Goal: Task Accomplishment & Management: Manage account settings

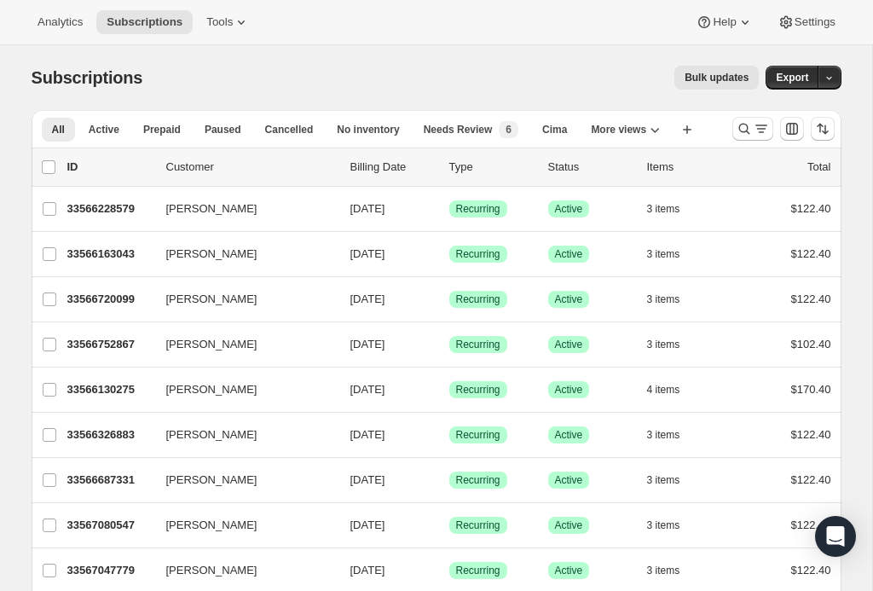
click at [354, 212] on span "[DATE]" at bounding box center [367, 208] width 35 height 13
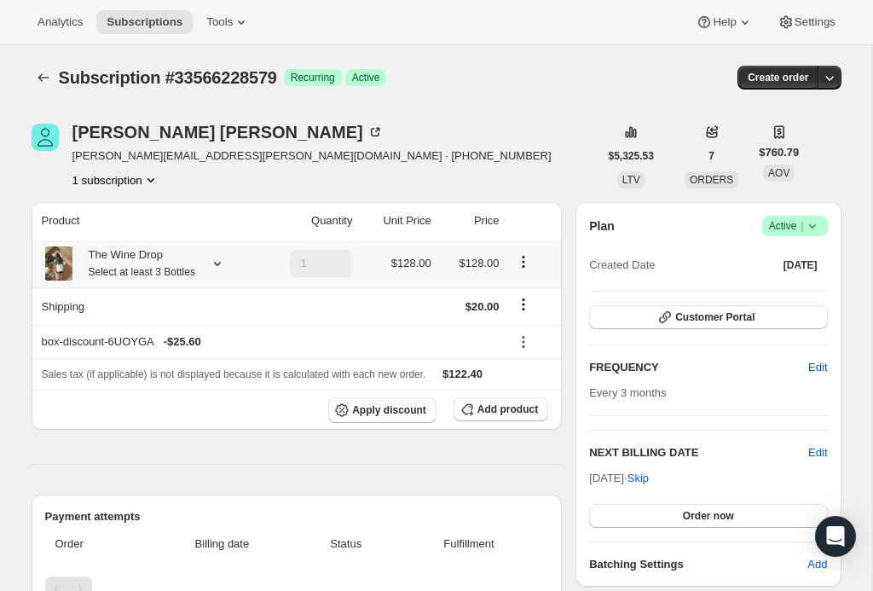
click at [226, 257] on icon at bounding box center [217, 263] width 17 height 17
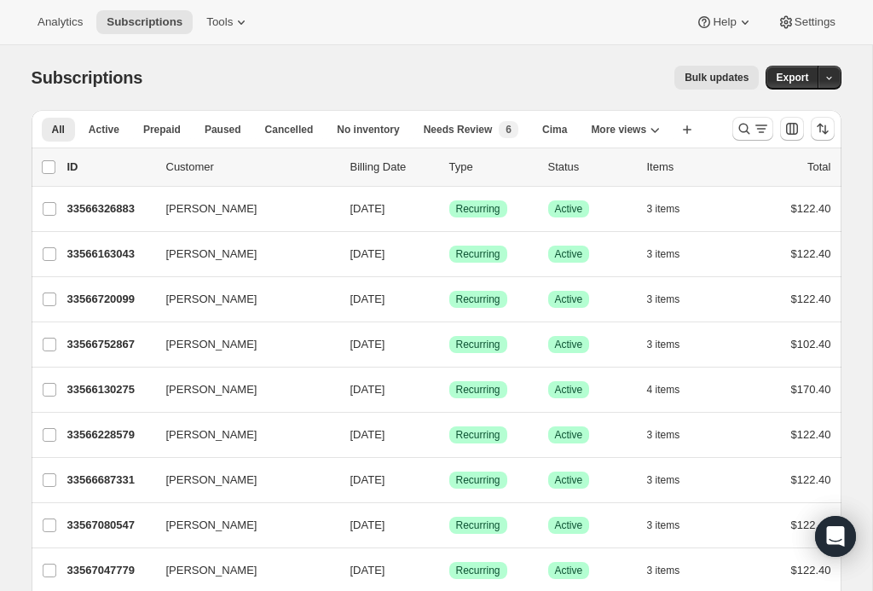
click at [646, 136] on span "More views" at bounding box center [618, 130] width 55 height 14
click at [610, 64] on div "Subscriptions. This page is ready Subscriptions Bulk updates More actions Bulk …" at bounding box center [437, 77] width 810 height 65
click at [701, 124] on button "Create new view" at bounding box center [687, 130] width 27 height 24
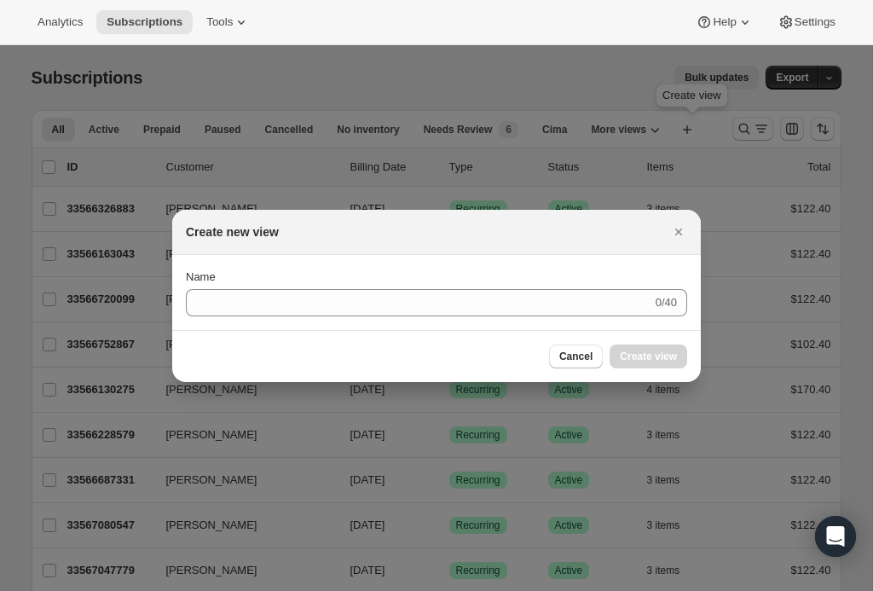
click at [668, 238] on button "Close" at bounding box center [679, 232] width 24 height 24
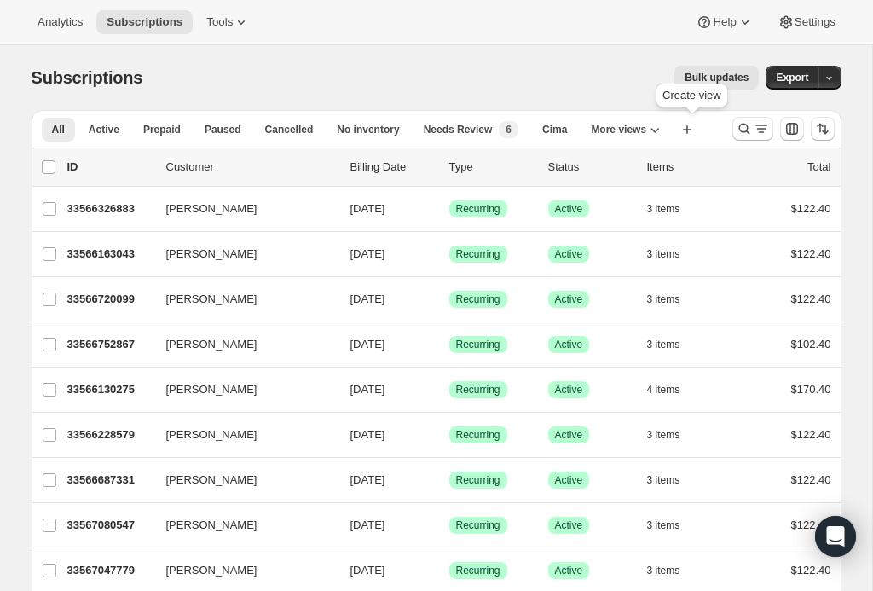
click at [227, 255] on span "[PERSON_NAME]" at bounding box center [211, 254] width 91 height 17
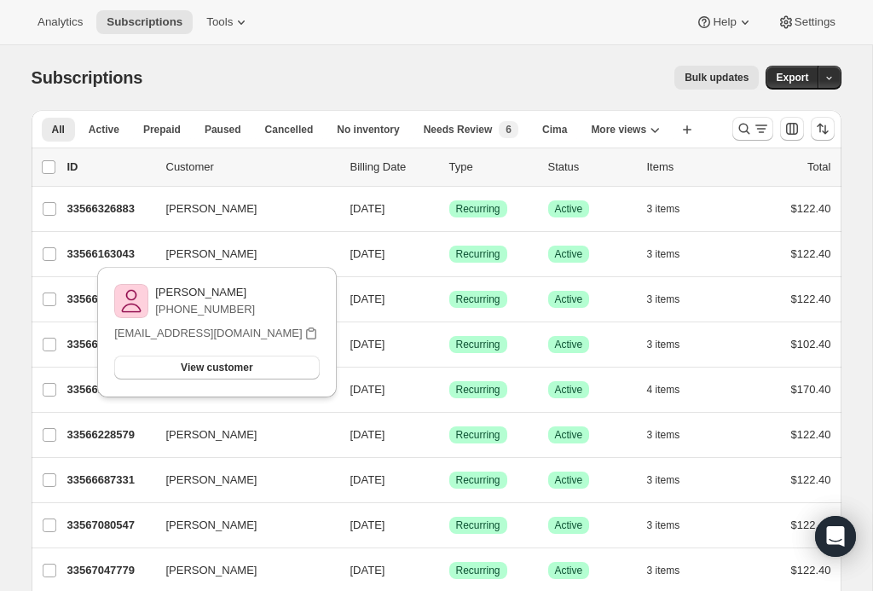
click at [206, 252] on span "[PERSON_NAME]" at bounding box center [211, 254] width 91 height 17
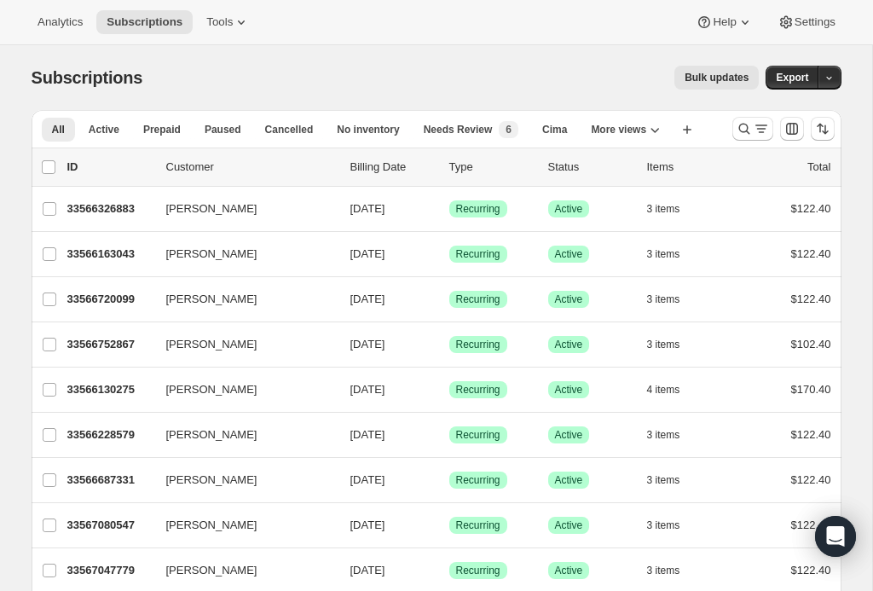
click at [273, 248] on button "[PERSON_NAME]" at bounding box center [241, 253] width 171 height 27
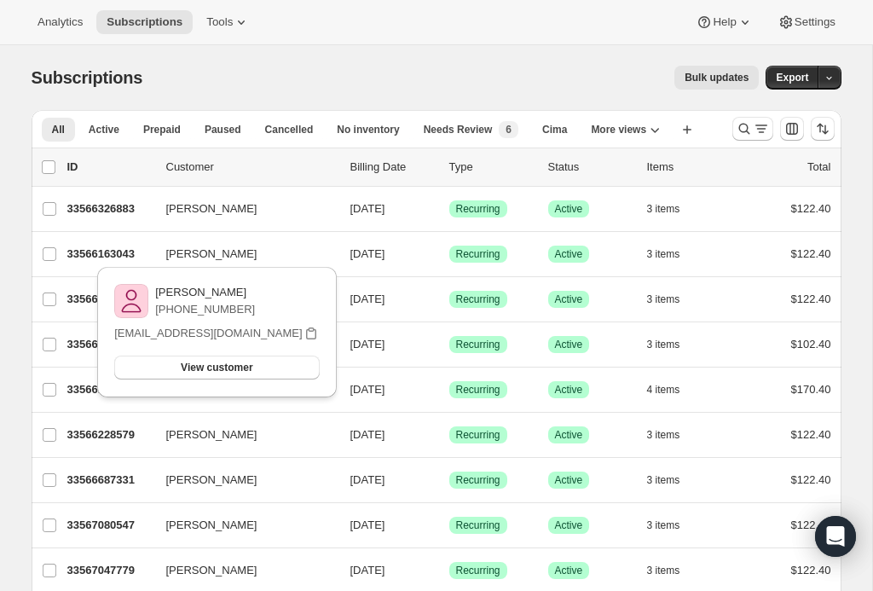
click at [284, 247] on button "[PERSON_NAME]" at bounding box center [241, 253] width 171 height 27
click at [90, 251] on p "33566163043" at bounding box center [109, 254] width 85 height 17
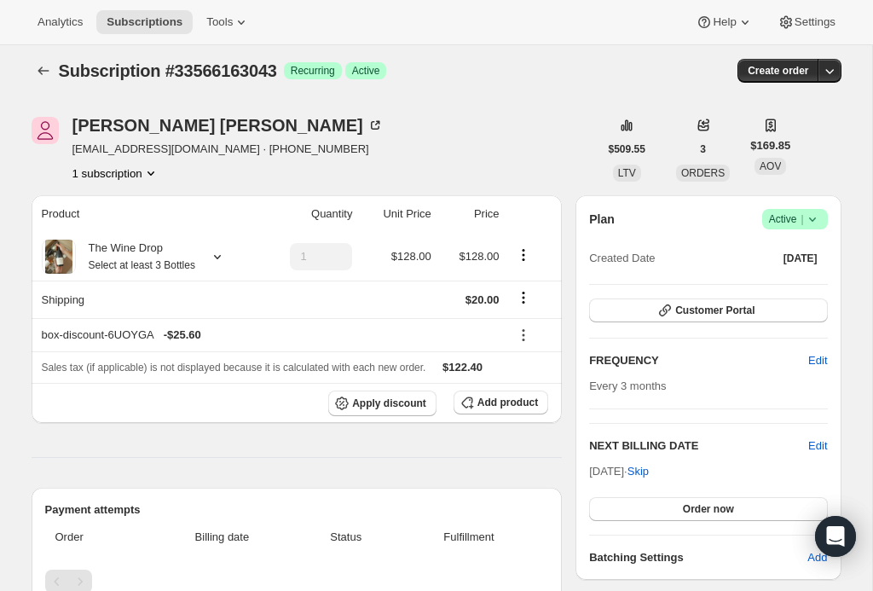
scroll to position [8, 0]
click at [762, 311] on button "Customer Portal" at bounding box center [708, 310] width 238 height 24
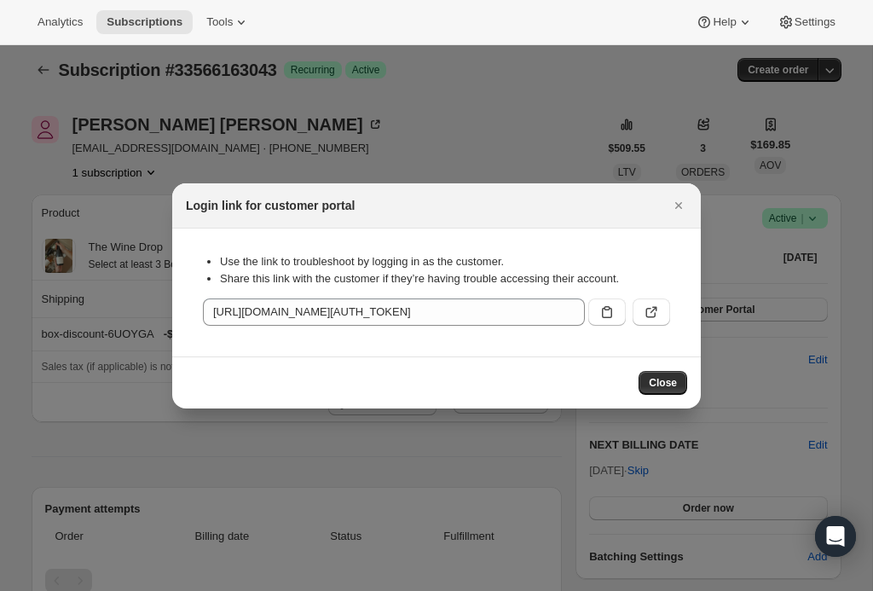
click at [654, 309] on icon ":rc8:" at bounding box center [651, 312] width 17 height 17
